Goal: Task Accomplishment & Management: Manage account settings

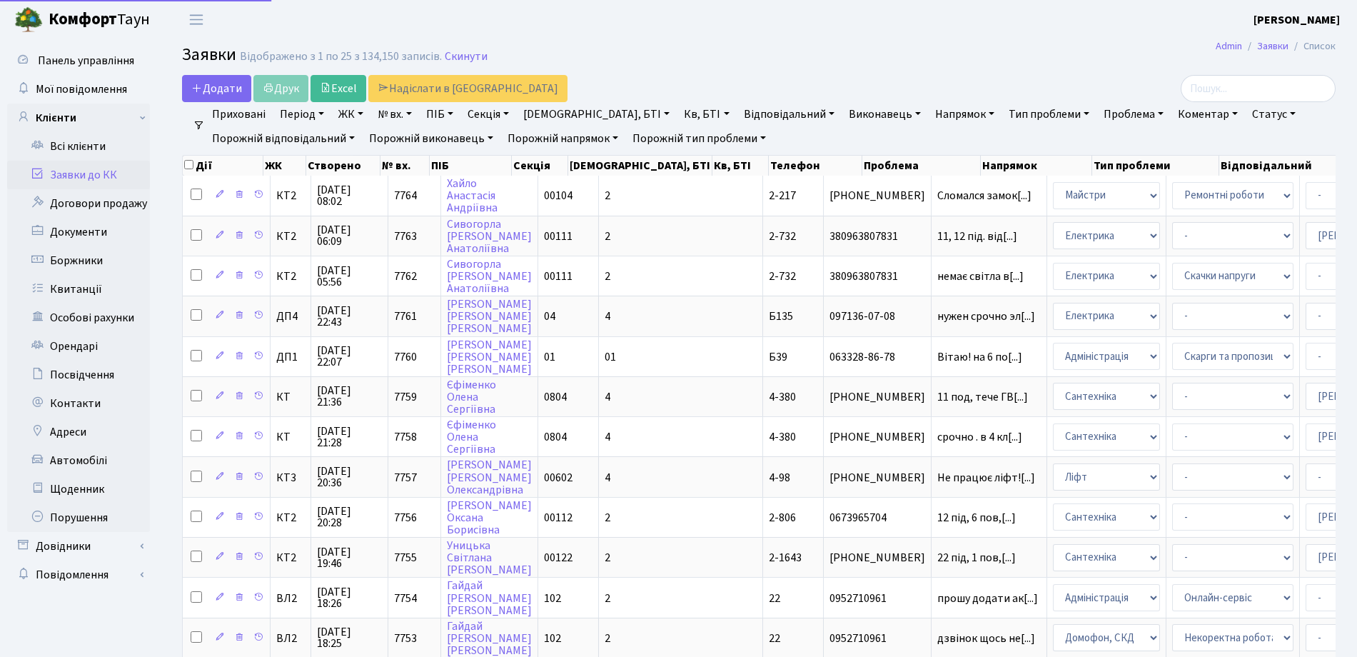
select select "25"
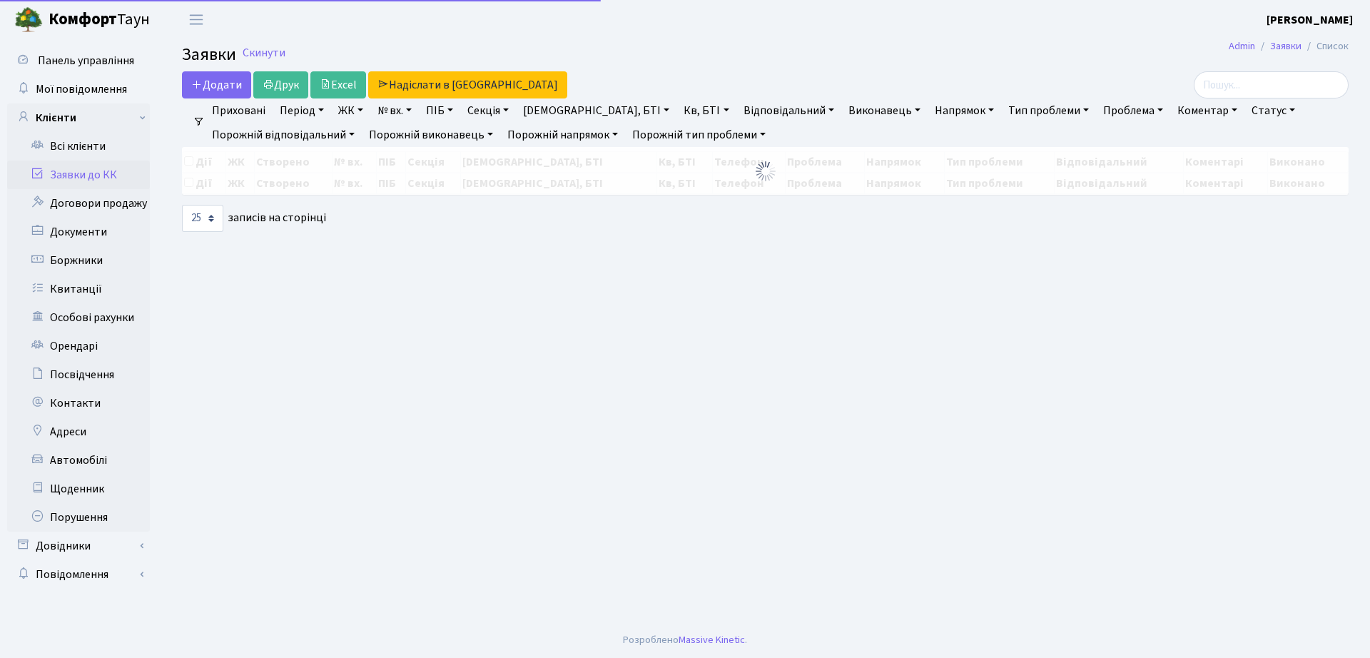
select select "25"
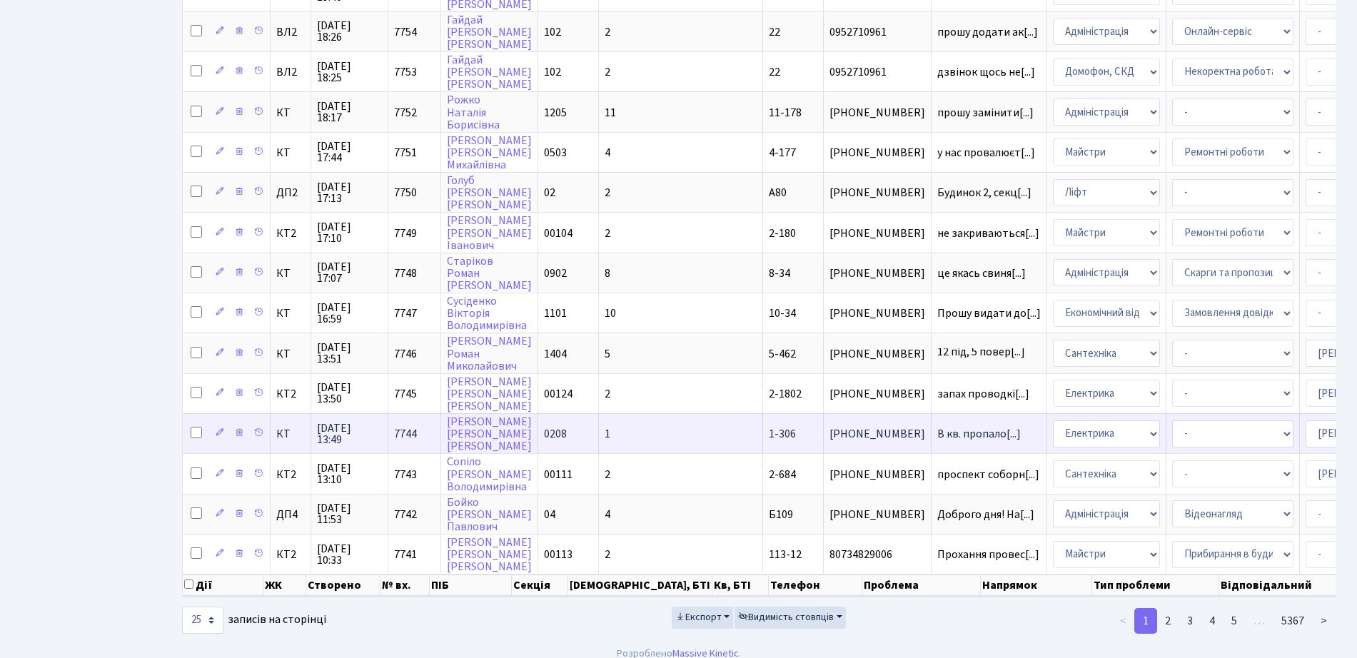
scroll to position [632, 0]
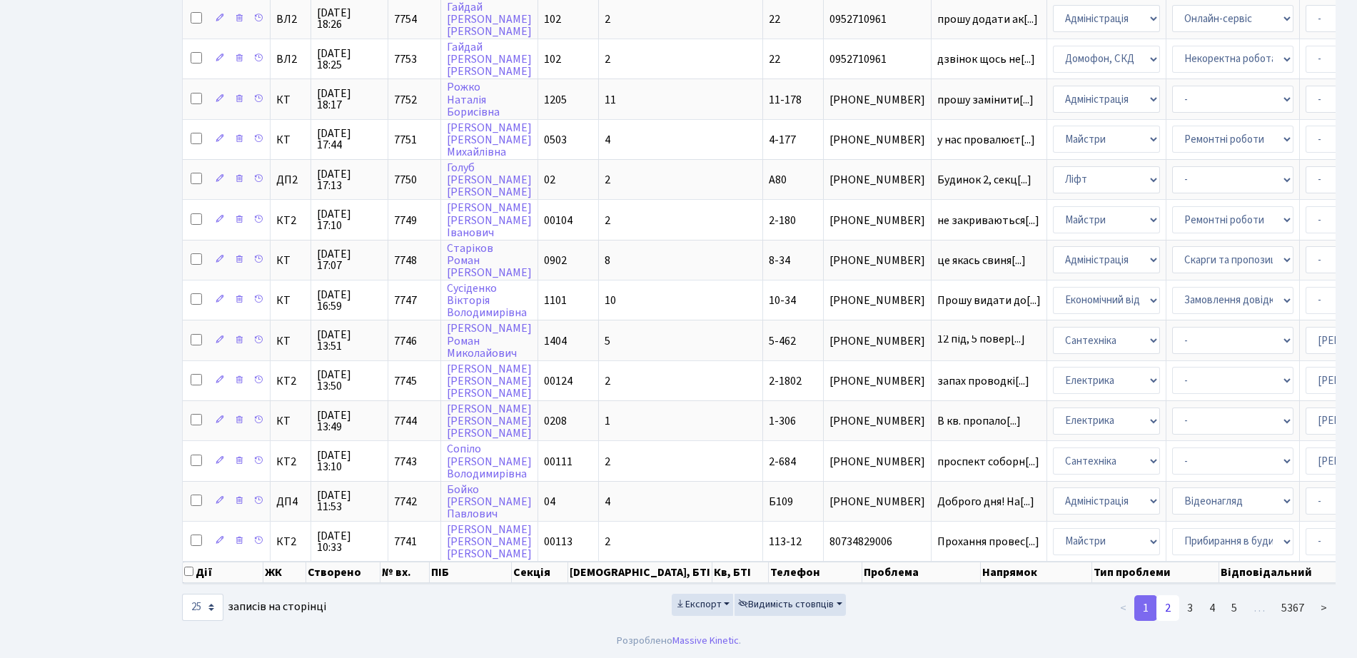
click at [1164, 612] on link "2" at bounding box center [1167, 608] width 23 height 26
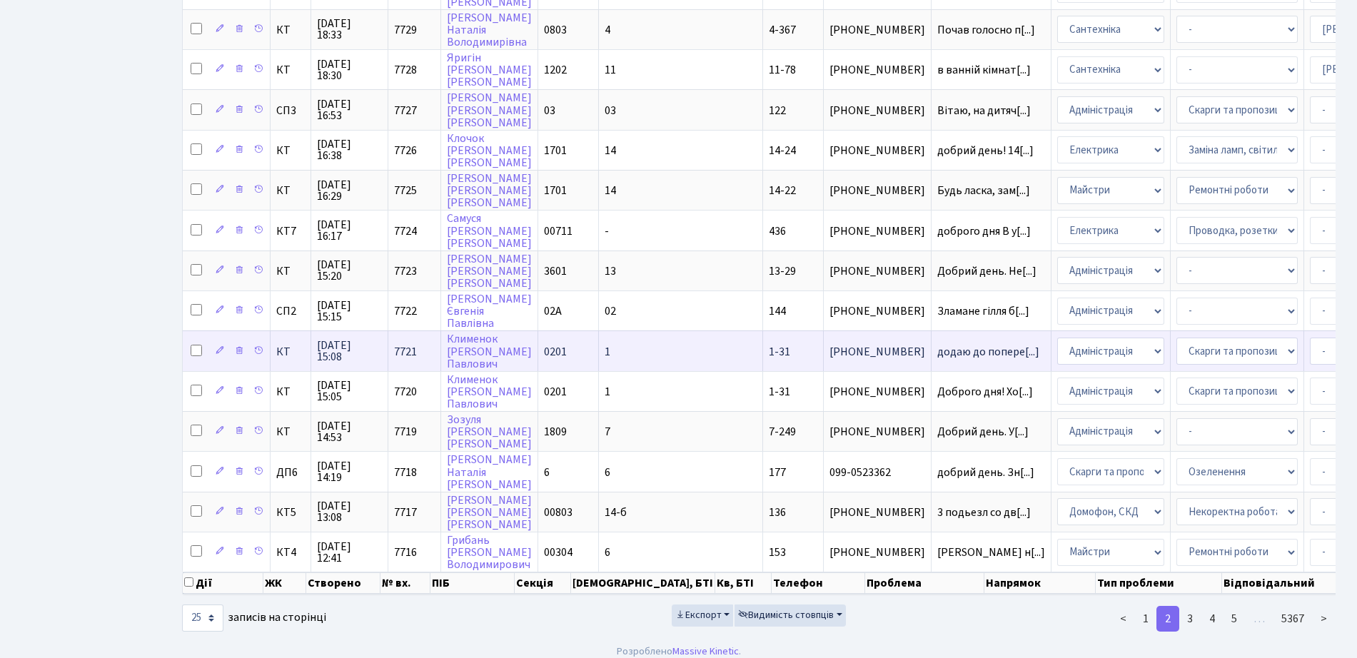
scroll to position [625, 0]
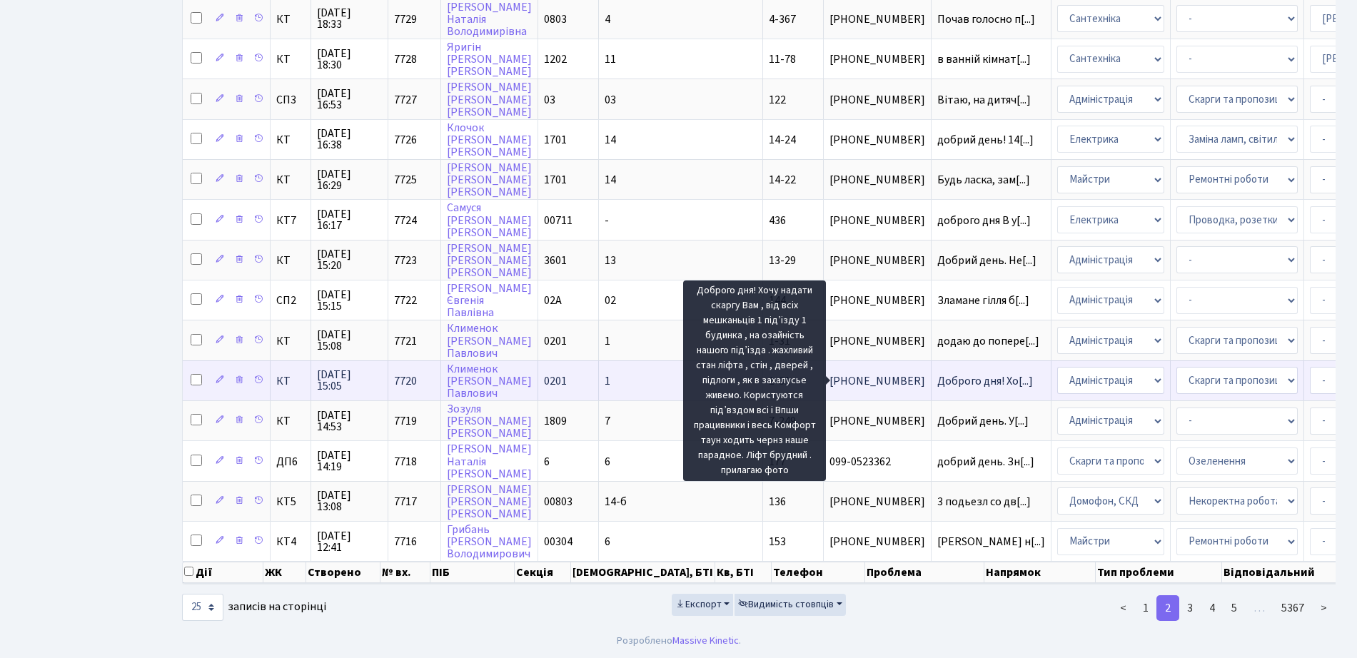
click at [937, 373] on span "Доброго дня! Хо[...]" at bounding box center [985, 381] width 96 height 16
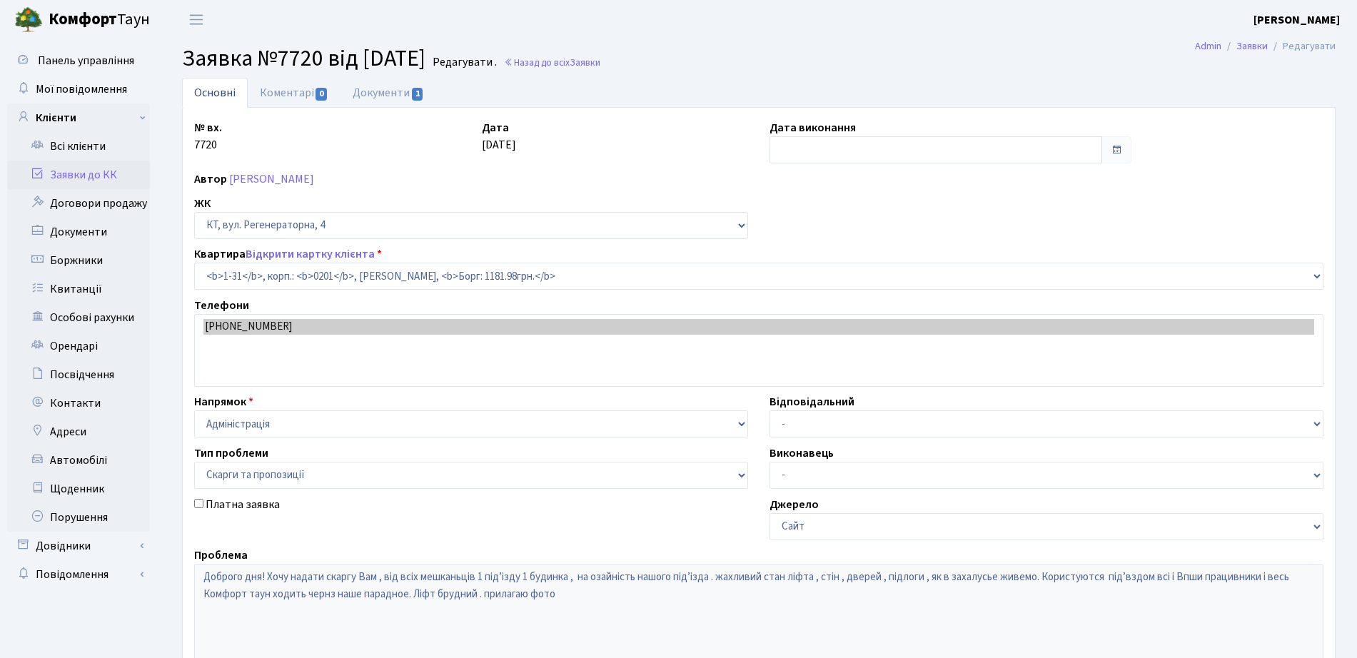
select select "31"
select select "55"
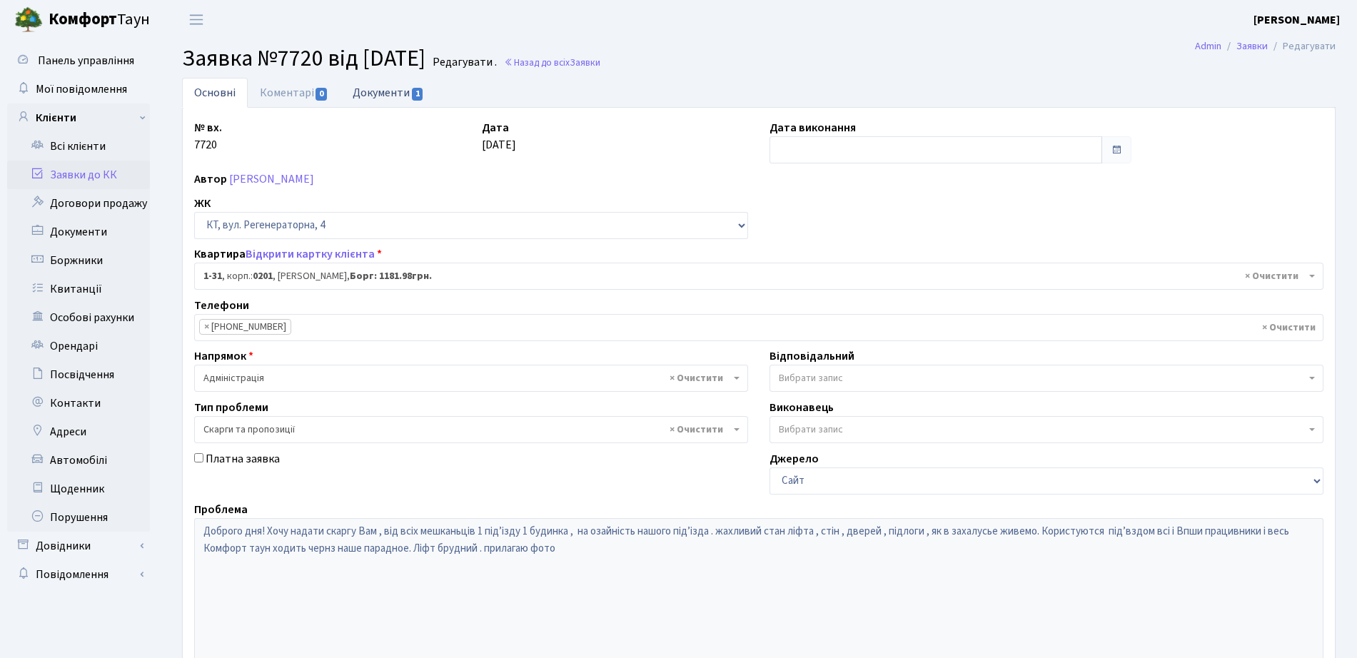
click at [388, 91] on link "Документи 1" at bounding box center [388, 92] width 96 height 29
select select "25"
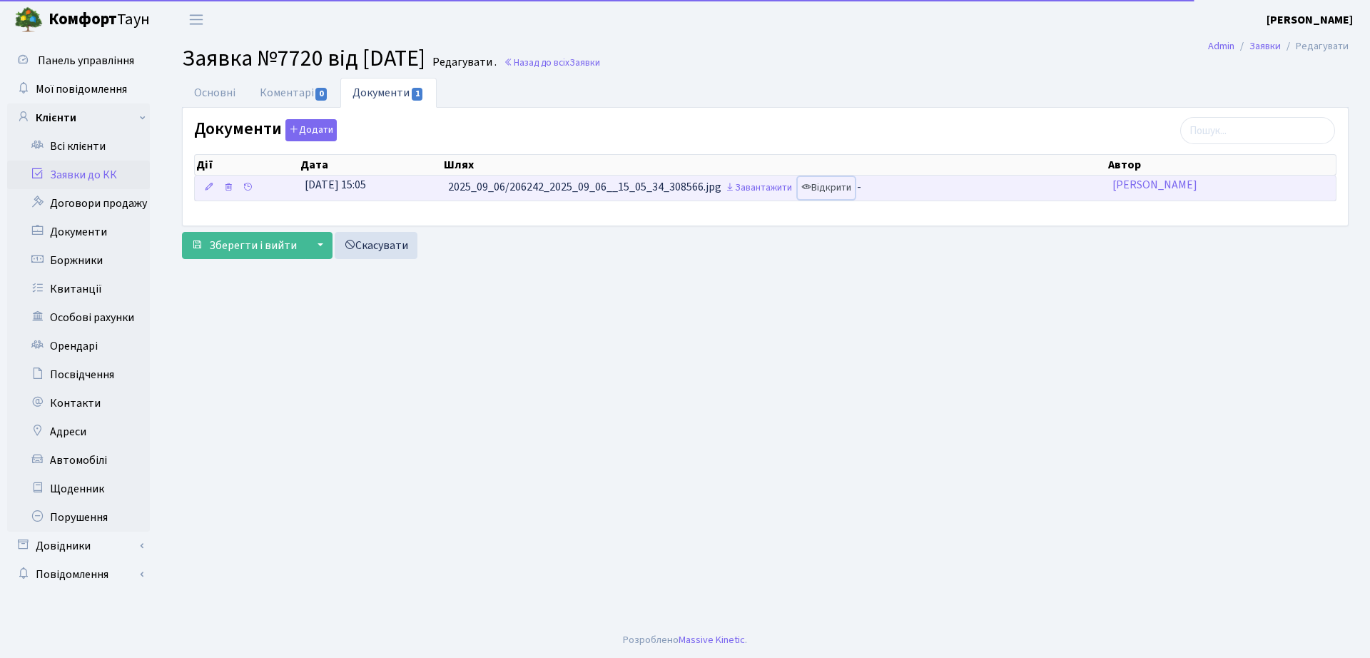
click at [843, 188] on link "Відкрити" at bounding box center [826, 188] width 57 height 22
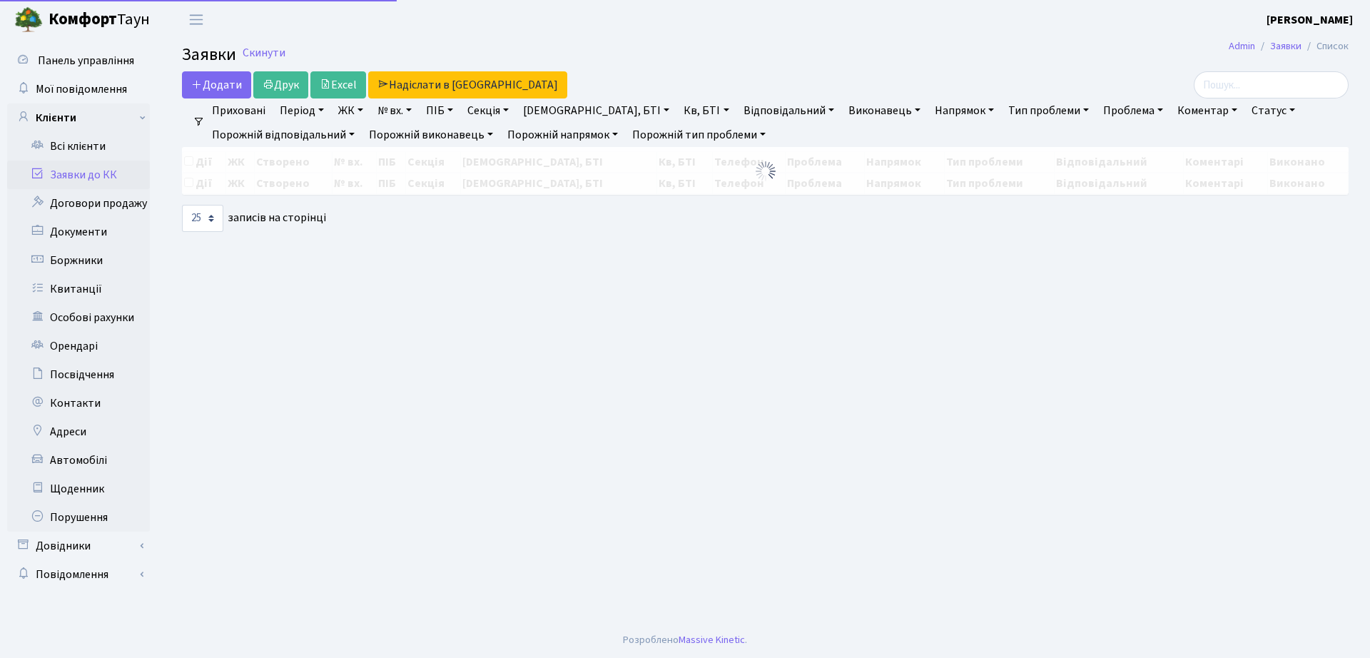
select select "25"
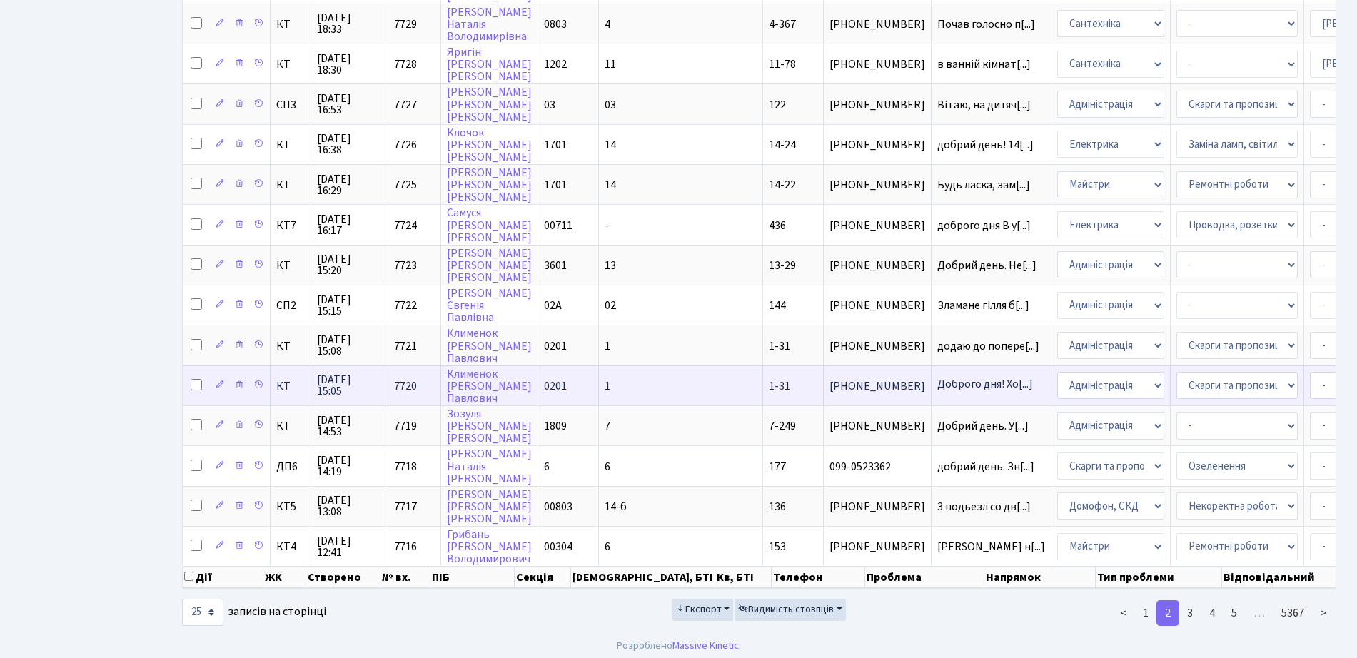
scroll to position [625, 0]
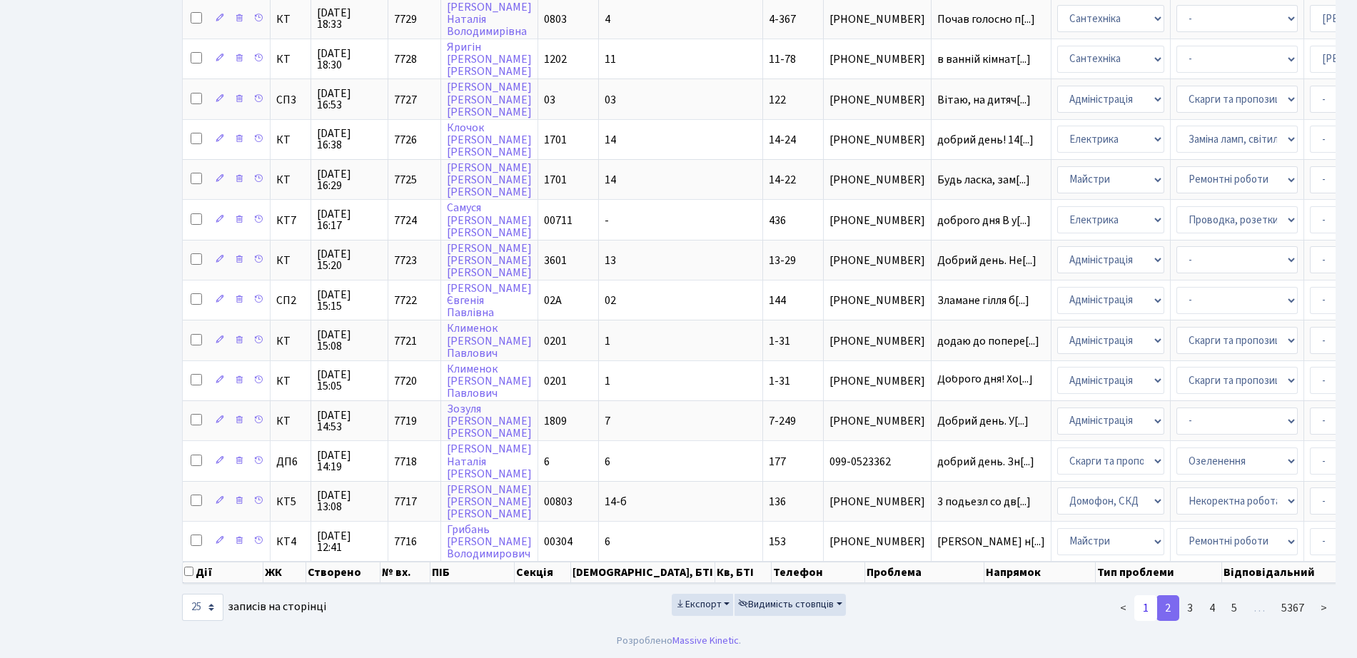
click at [1152, 620] on link "1" at bounding box center [1145, 608] width 23 height 26
